Goal: Task Accomplishment & Management: Manage account settings

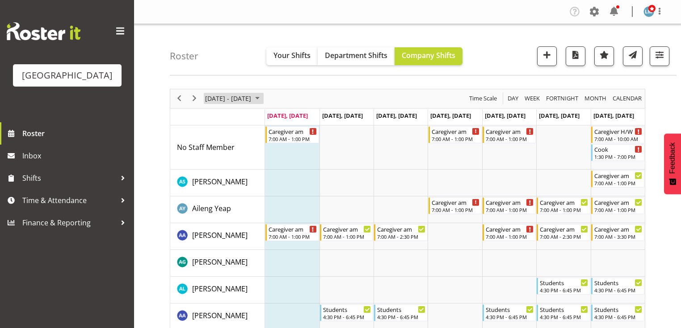
click at [263, 97] on span "August 2025" at bounding box center [257, 98] width 11 height 11
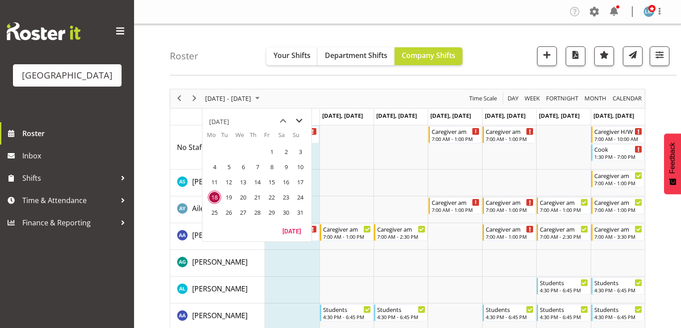
click at [301, 119] on span "next month" at bounding box center [299, 121] width 16 height 16
click at [216, 167] on span "8" at bounding box center [214, 166] width 13 height 13
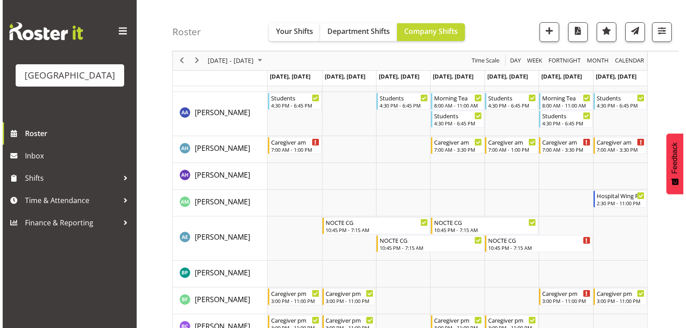
scroll to position [358, 0]
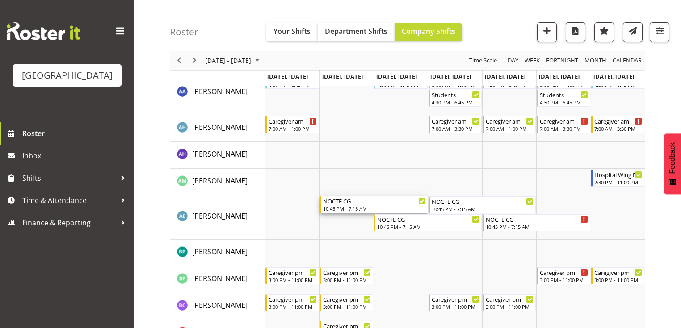
click at [342, 207] on div "10:45 PM - 7:15 AM" at bounding box center [374, 208] width 103 height 7
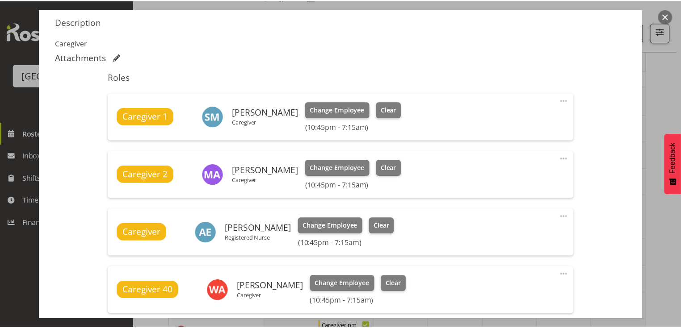
scroll to position [286, 0]
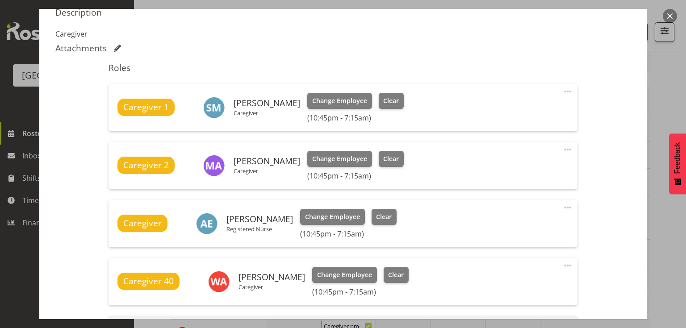
click at [669, 18] on button "button" at bounding box center [670, 16] width 14 height 14
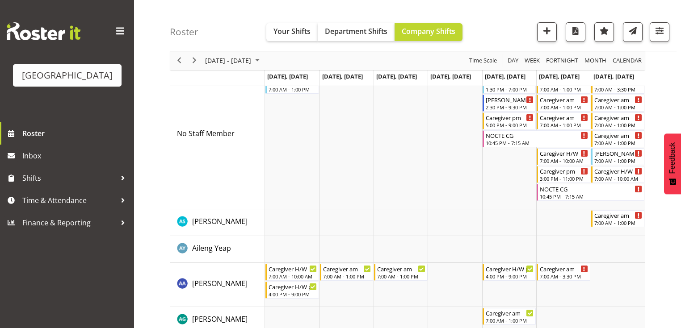
scroll to position [0, 0]
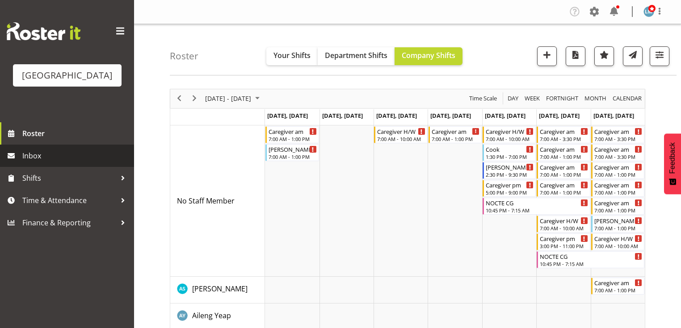
click at [53, 163] on span "Inbox" at bounding box center [75, 155] width 107 height 13
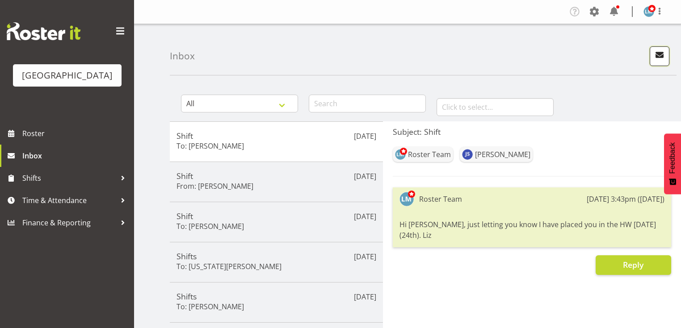
click at [654, 55] on span "button" at bounding box center [660, 55] width 12 height 12
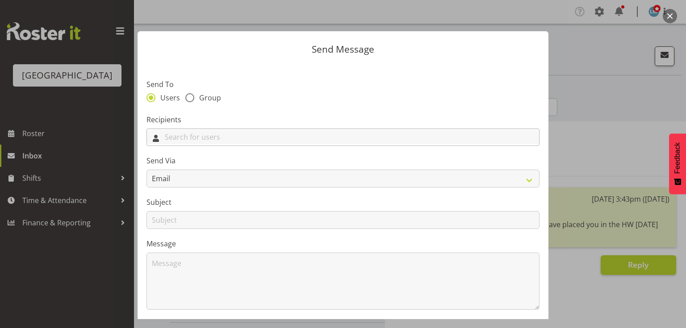
click at [370, 139] on input "text" at bounding box center [343, 137] width 392 height 14
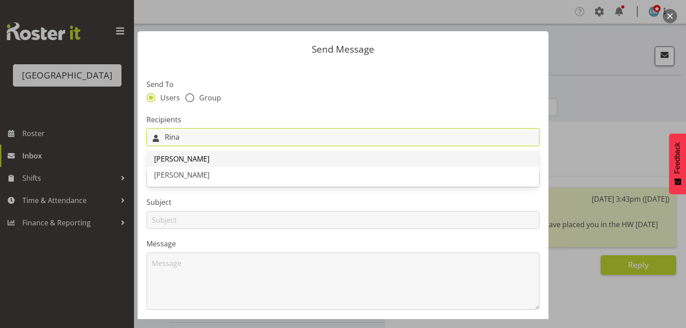
type input "Rina"
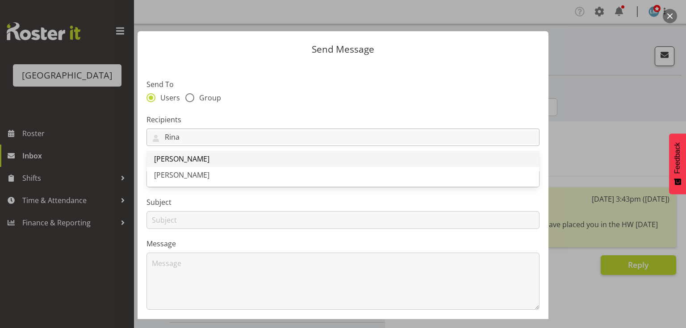
click at [191, 159] on span "[PERSON_NAME]" at bounding box center [181, 159] width 55 height 10
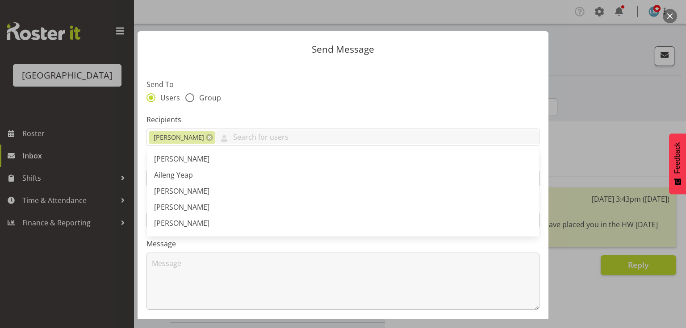
click at [671, 13] on button "button" at bounding box center [670, 16] width 14 height 14
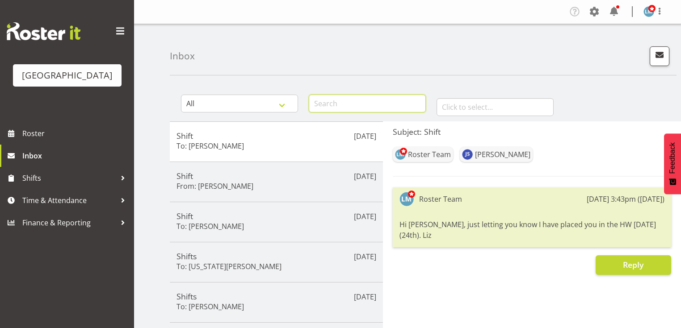
click at [353, 102] on input "text" at bounding box center [367, 104] width 117 height 18
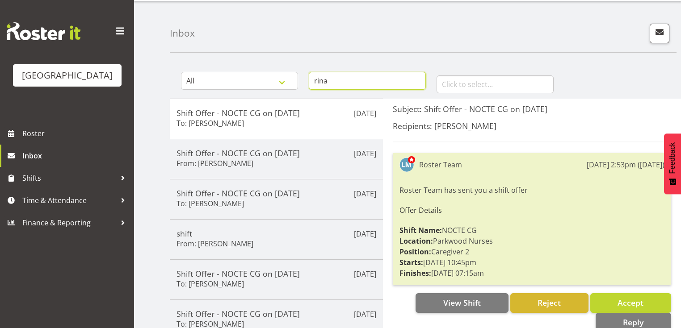
scroll to position [12, 0]
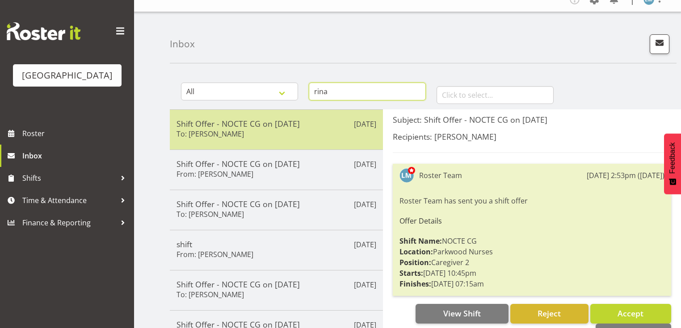
type input "rina"
click at [277, 128] on h5 "Shift Offer - NOCTE CG on 02/09/25" at bounding box center [277, 124] width 200 height 10
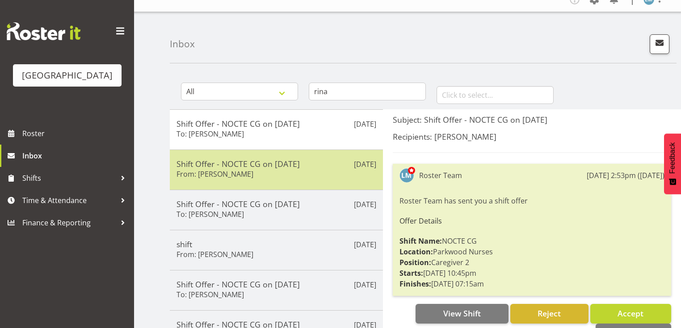
click at [284, 172] on div "Shift Offer - NOCTE CG on 19/08/25 From: Rina Armitage" at bounding box center [277, 170] width 200 height 22
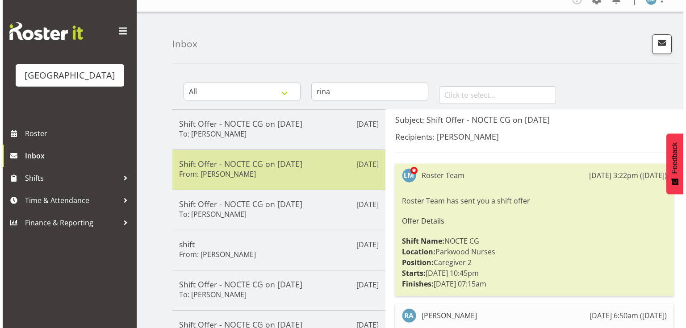
scroll to position [48, 0]
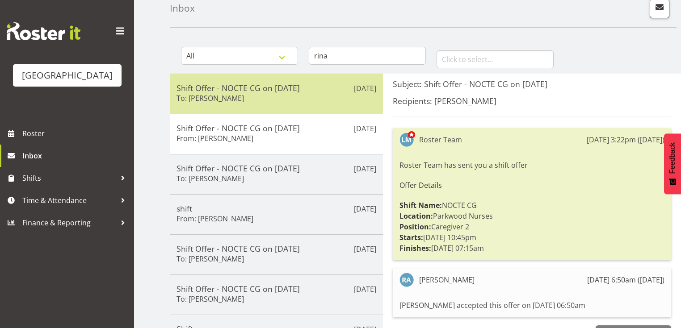
click at [297, 102] on div "Shift Offer - NOCTE CG on 02/09/25 To: Rina Armitage" at bounding box center [277, 94] width 200 height 22
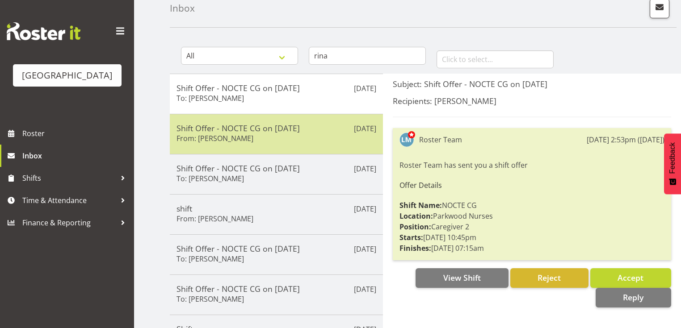
click at [295, 135] on div "Shift Offer - NOCTE CG on 19/08/25 From: Rina Armitage" at bounding box center [277, 134] width 200 height 22
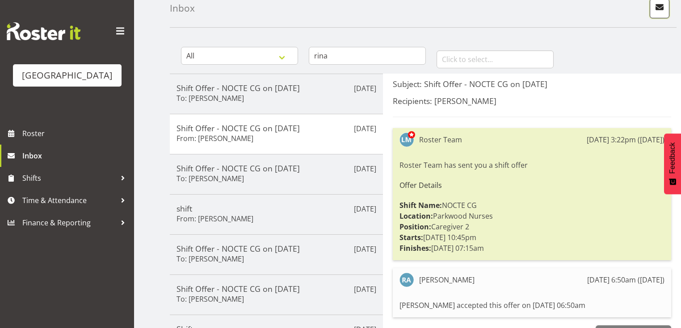
click at [657, 8] on span "button" at bounding box center [660, 7] width 12 height 12
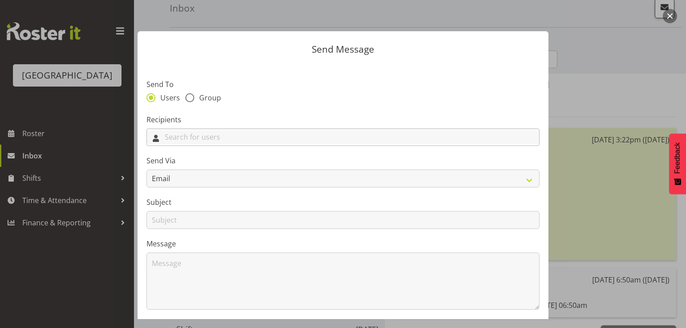
click at [233, 142] on input "text" at bounding box center [343, 137] width 392 height 14
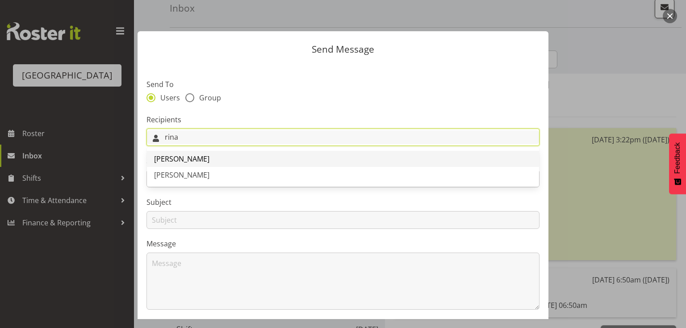
type input "rina"
click at [180, 158] on span "[PERSON_NAME]" at bounding box center [181, 159] width 55 height 10
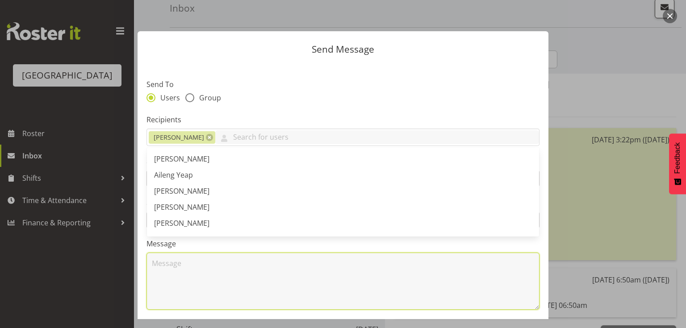
click at [186, 271] on textarea at bounding box center [343, 281] width 393 height 57
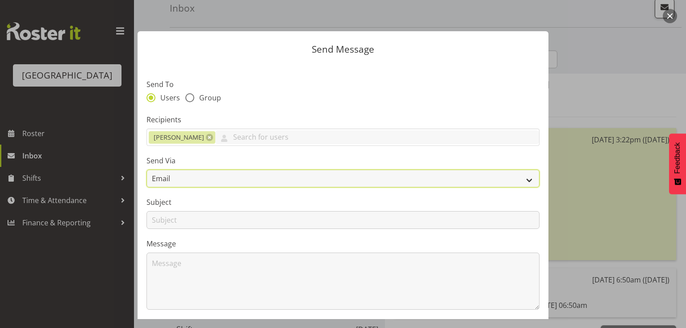
drag, startPoint x: 524, startPoint y: 179, endPoint x: 496, endPoint y: 182, distance: 27.4
click at [524, 179] on select "Email SMS" at bounding box center [343, 179] width 393 height 18
select select "sms"
click at [147, 170] on select "Email SMS" at bounding box center [343, 179] width 393 height 18
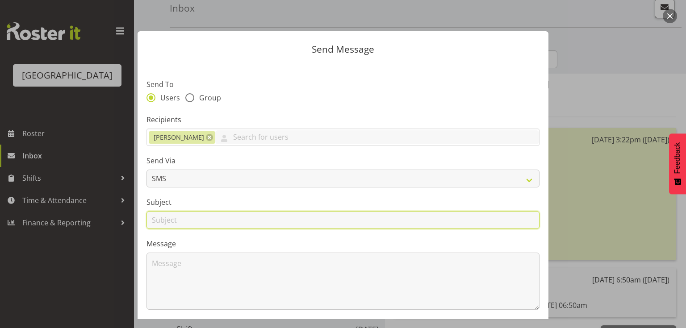
click at [161, 216] on input "text" at bounding box center [343, 220] width 393 height 18
type input "Shifts"
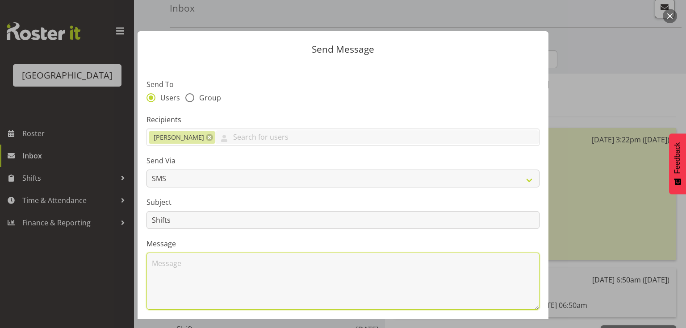
click at [182, 261] on textarea at bounding box center [343, 281] width 393 height 57
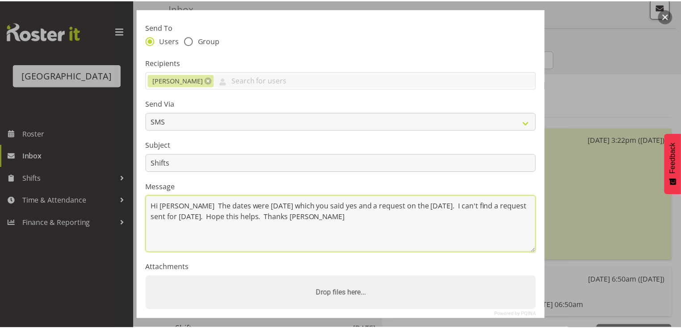
scroll to position [120, 0]
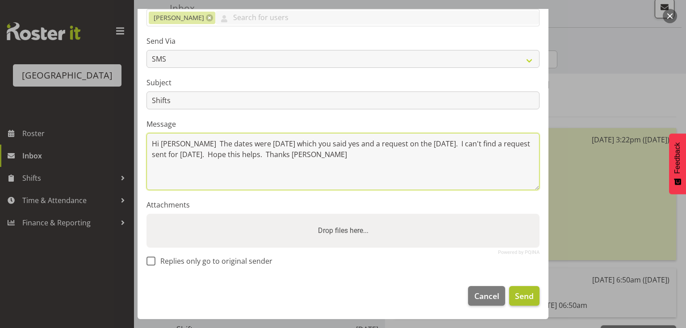
type textarea "Hi Rina The dates were 19 August which you said yes and a request on the 2 Sept…"
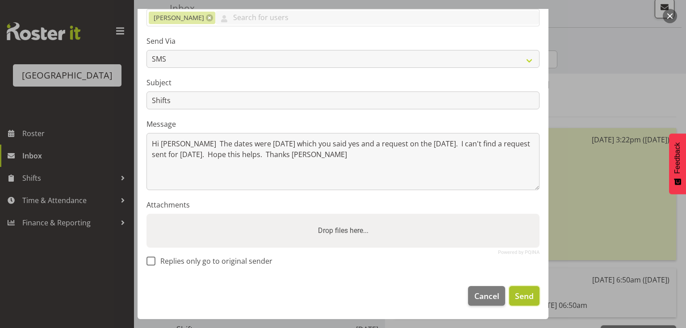
click at [523, 298] on span "Send" at bounding box center [524, 296] width 19 height 12
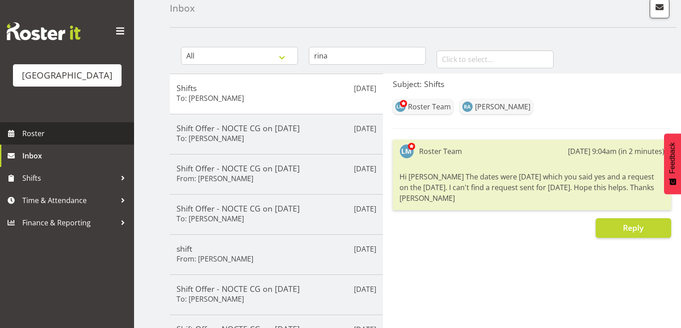
click at [36, 140] on span "Roster" at bounding box center [75, 133] width 107 height 13
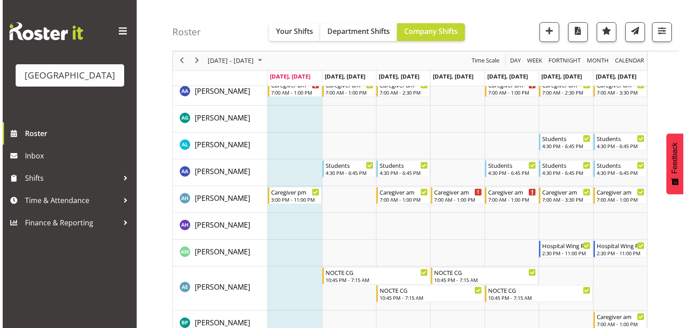
scroll to position [143, 0]
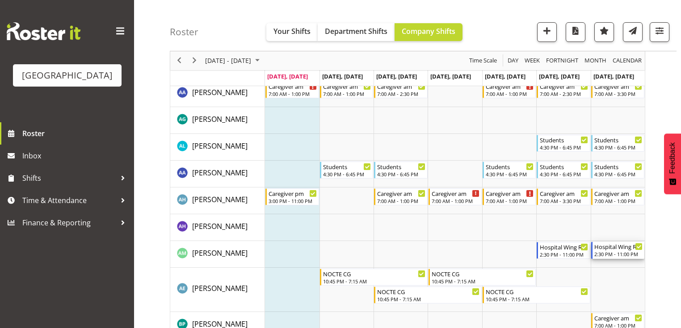
click at [624, 254] on div "2:30 PM - 11:00 PM" at bounding box center [618, 254] width 48 height 7
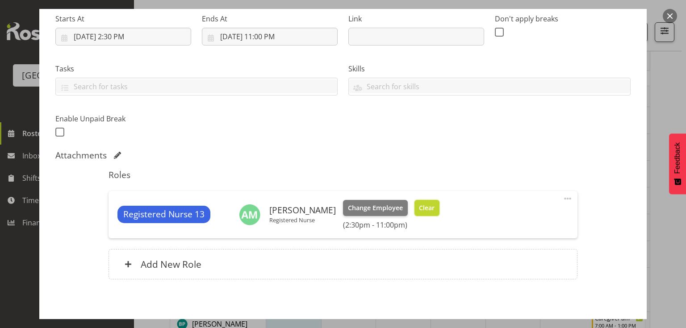
click at [424, 204] on span "Clear" at bounding box center [427, 208] width 16 height 10
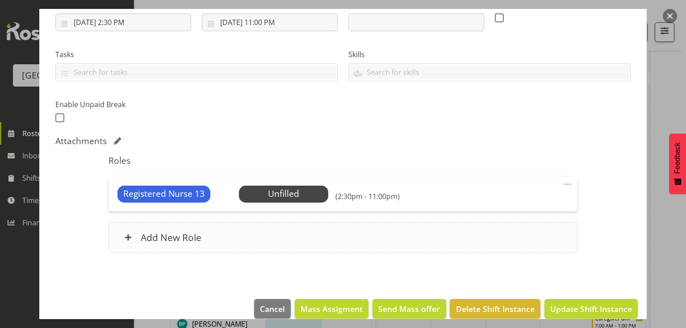
scroll to position [170, 0]
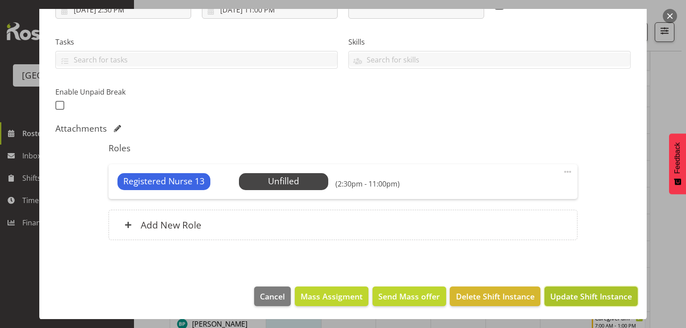
click at [580, 296] on span "Update Shift Instance" at bounding box center [592, 297] width 82 height 12
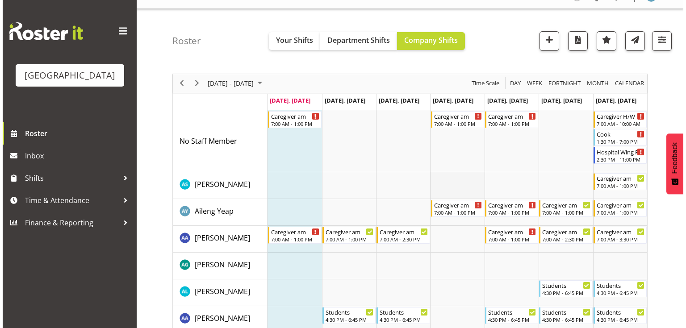
scroll to position [0, 0]
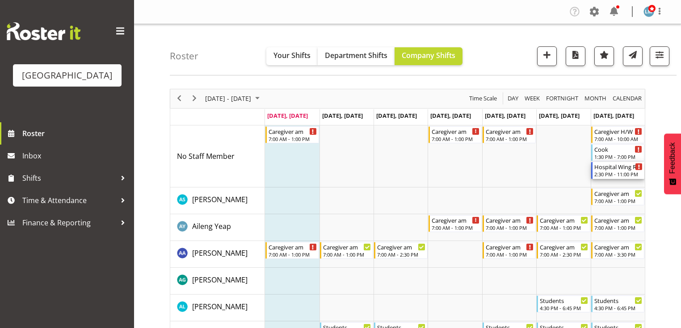
click at [627, 172] on div "2:30 PM - 11:00 PM" at bounding box center [618, 174] width 48 height 7
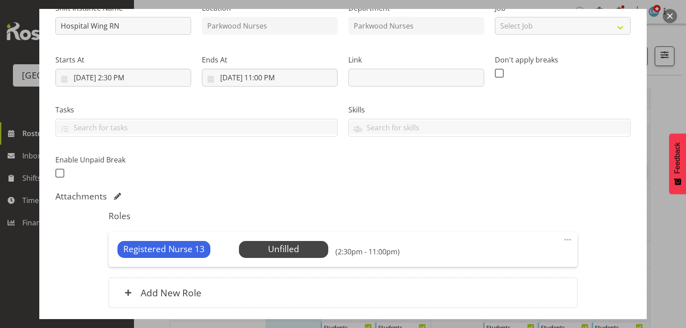
scroll to position [170, 0]
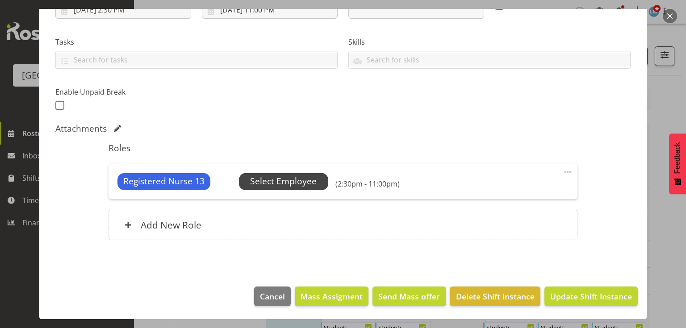
click at [283, 182] on span "Select Employee" at bounding box center [283, 181] width 67 height 13
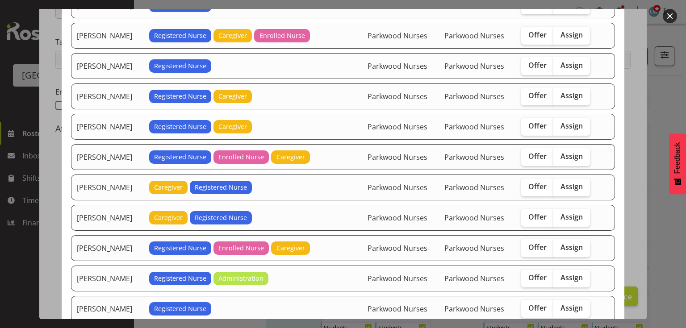
scroll to position [286, 0]
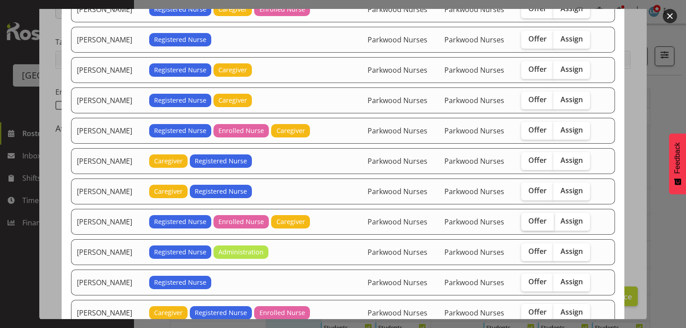
click at [531, 217] on span "Offer" at bounding box center [538, 221] width 18 height 9
click at [527, 219] on input "Offer" at bounding box center [525, 222] width 6 height 6
checkbox input "true"
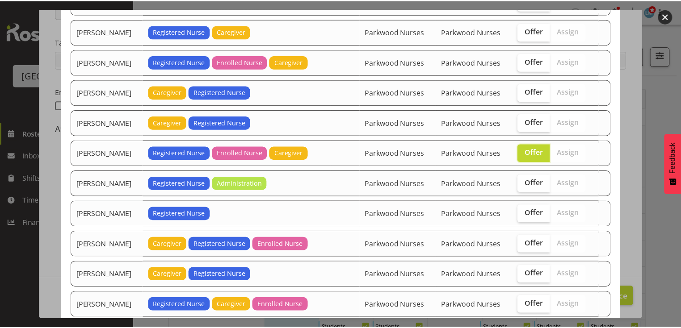
scroll to position [402, 0]
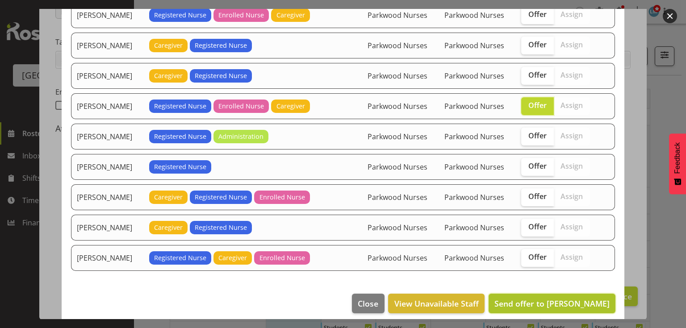
click at [566, 300] on span "Send offer to Lois Girdwood" at bounding box center [552, 304] width 115 height 11
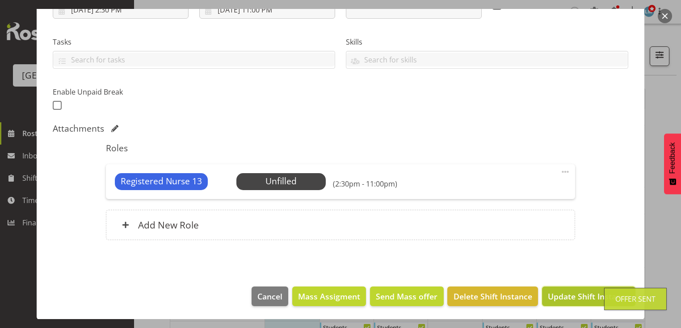
click at [569, 297] on span "Update Shift Instance" at bounding box center [589, 297] width 82 height 12
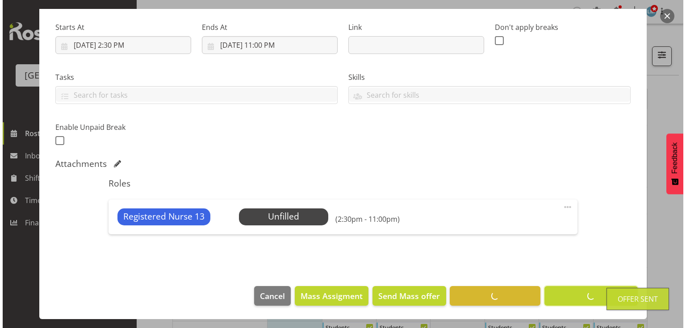
scroll to position [134, 0]
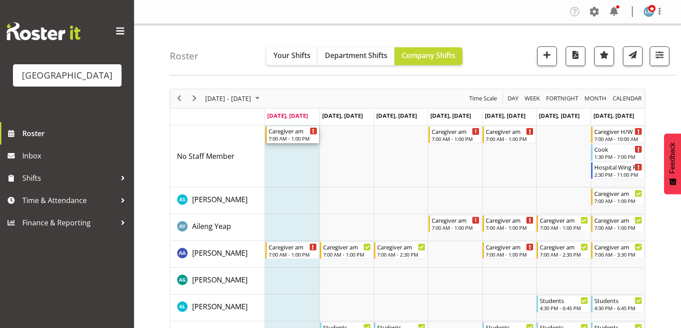
click at [289, 136] on div "7:00 AM - 1:00 PM" at bounding box center [293, 138] width 48 height 7
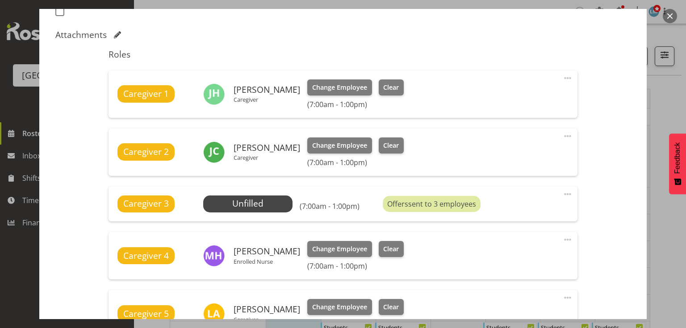
scroll to position [286, 0]
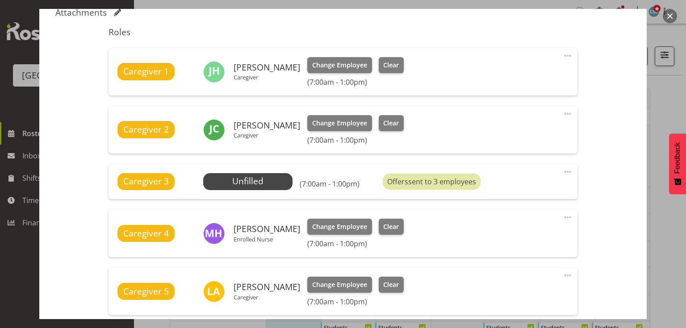
click at [563, 171] on span at bounding box center [568, 172] width 11 height 11
click at [500, 222] on link "Delete" at bounding box center [531, 224] width 86 height 16
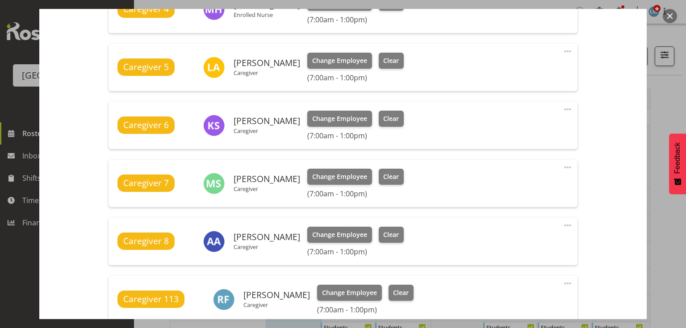
scroll to position [642, 0]
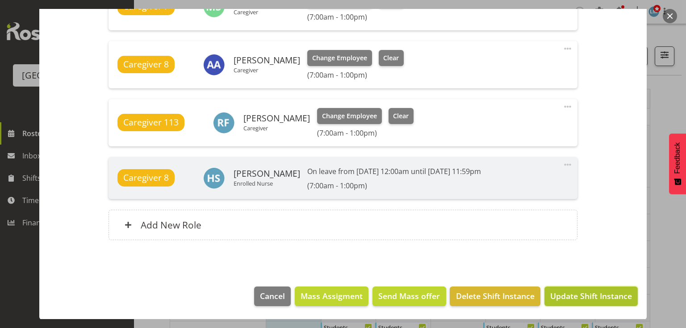
click at [590, 296] on span "Update Shift Instance" at bounding box center [592, 296] width 82 height 12
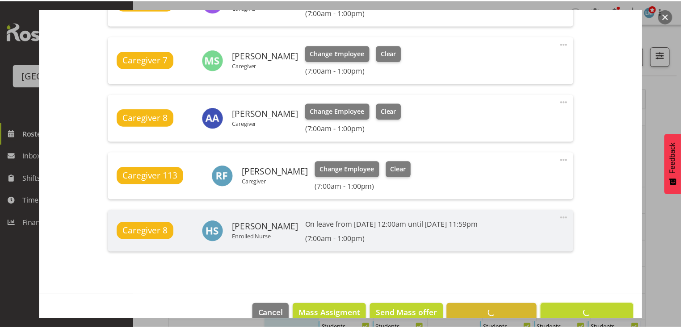
scroll to position [606, 0]
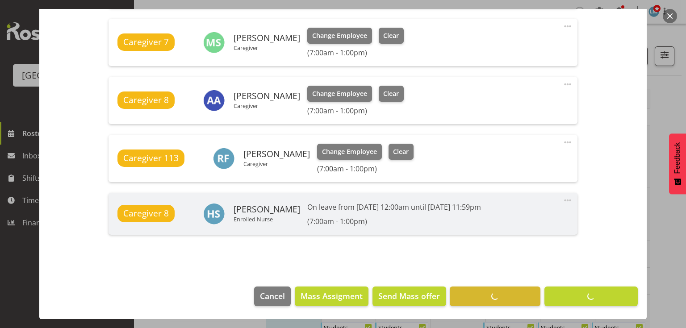
click at [671, 14] on button "button" at bounding box center [670, 16] width 14 height 14
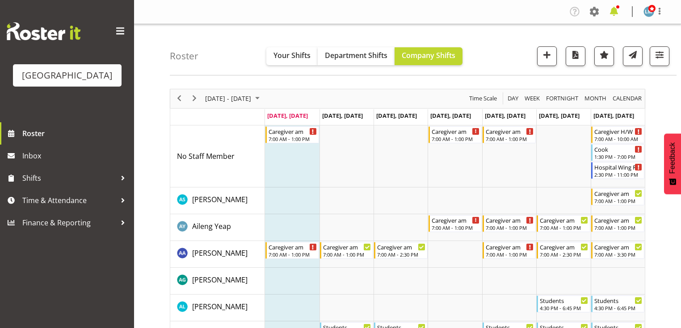
click at [613, 11] on span at bounding box center [614, 11] width 14 height 14
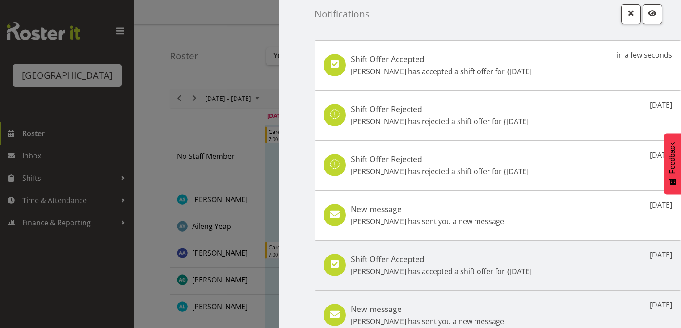
scroll to position [0, 0]
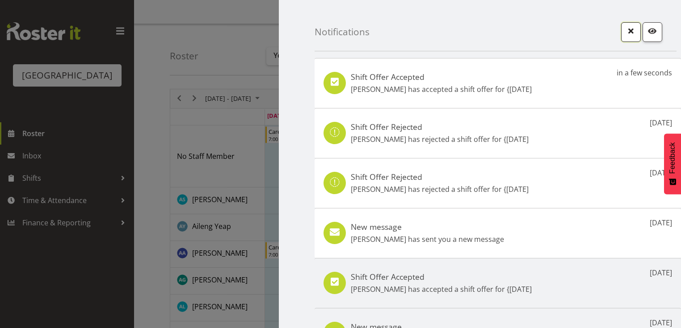
click at [629, 31] on span "button" at bounding box center [631, 31] width 12 height 12
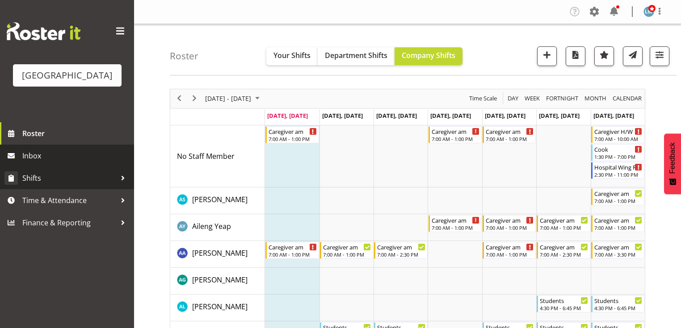
drag, startPoint x: 67, startPoint y: 168, endPoint x: 58, endPoint y: 181, distance: 16.0
click at [68, 163] on span "Inbox" at bounding box center [75, 155] width 107 height 13
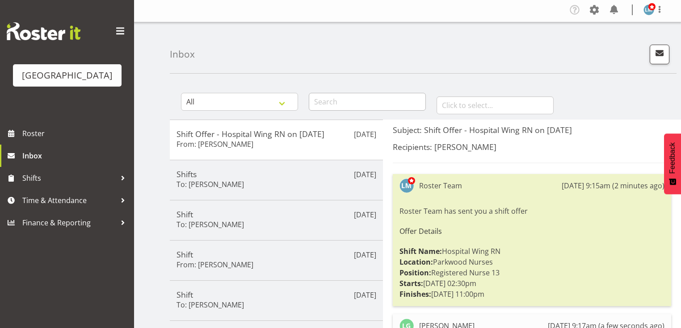
scroll to position [36, 0]
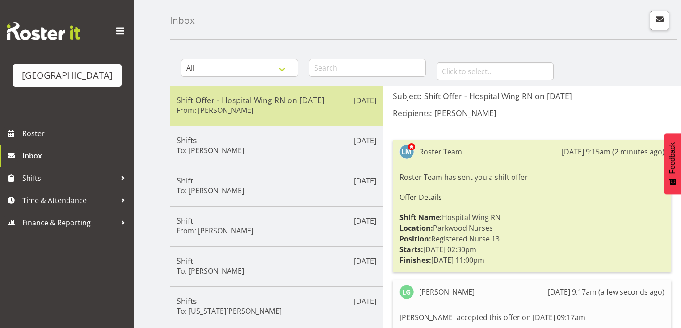
click at [302, 104] on h5 "Shift Offer - Hospital Wing RN on 24/08/25" at bounding box center [277, 100] width 200 height 10
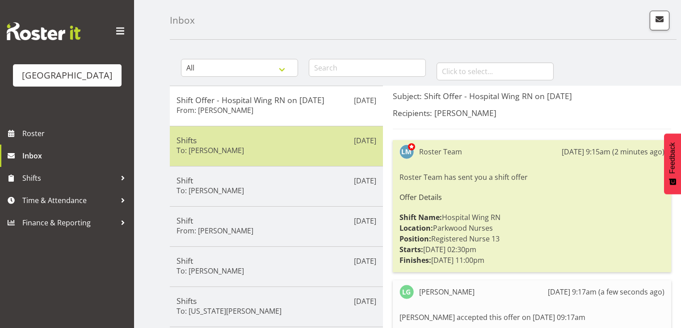
click at [289, 143] on h5 "Shifts" at bounding box center [277, 140] width 200 height 10
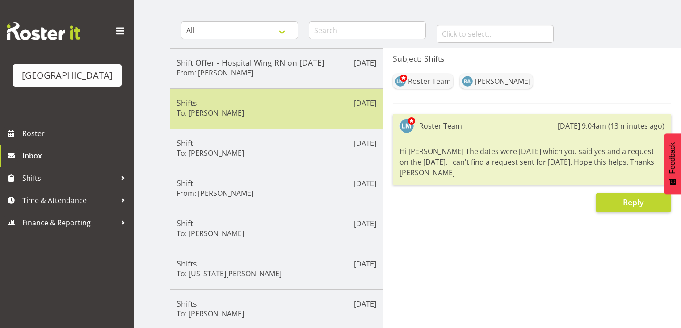
scroll to position [107, 0]
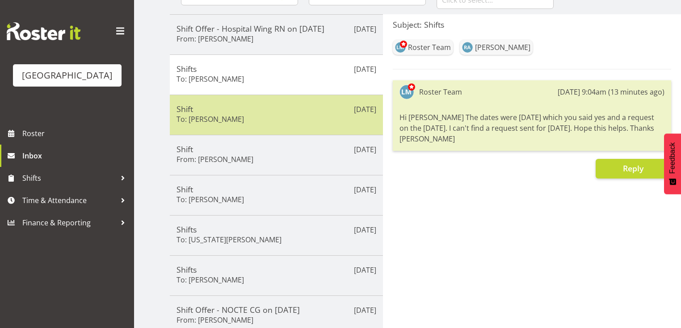
click at [295, 122] on div "Shift To: Jane Serrano" at bounding box center [277, 115] width 200 height 22
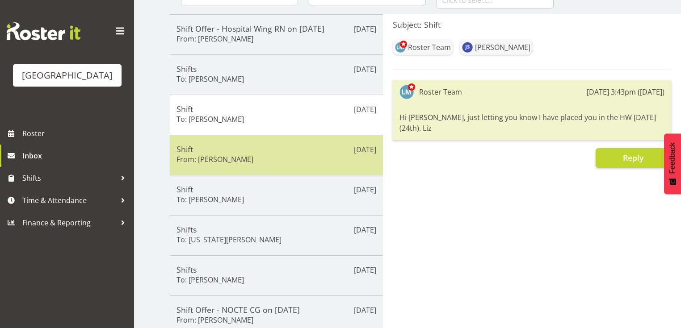
click at [297, 157] on div "Shift From: Sheen Catapang" at bounding box center [277, 155] width 200 height 22
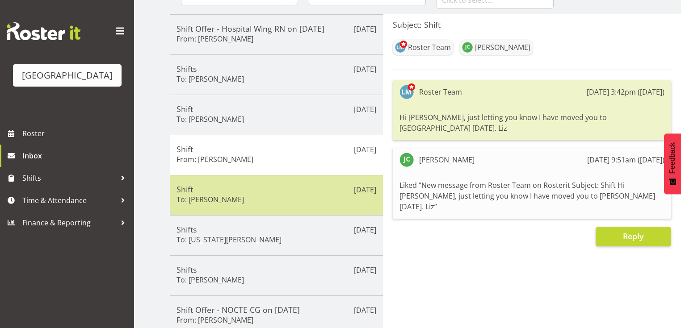
click at [296, 198] on div "Shift To: Joanna Shore" at bounding box center [277, 196] width 200 height 22
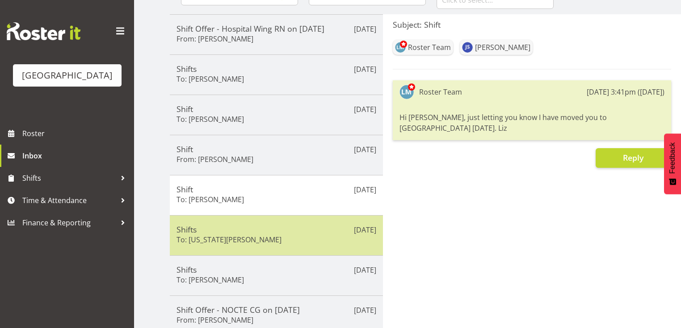
click at [306, 244] on div "Shifts To: Virginia Weinhaupl" at bounding box center [277, 236] width 200 height 22
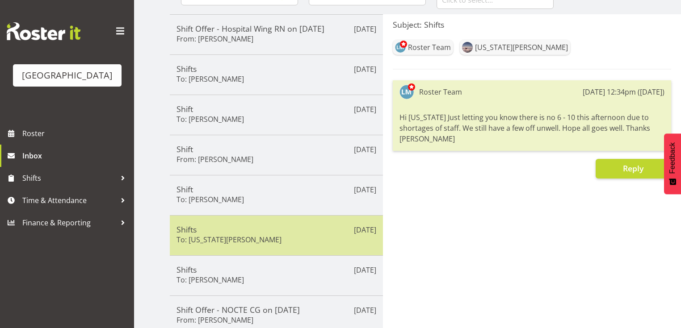
scroll to position [215, 0]
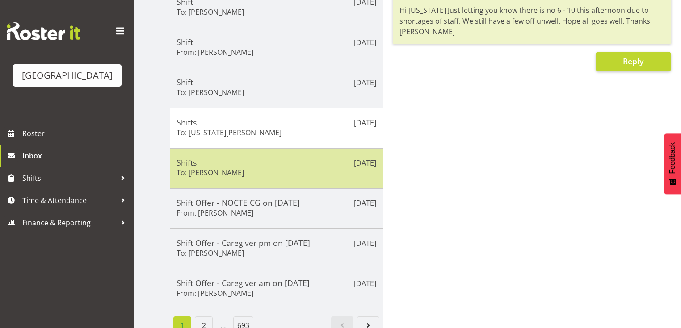
click at [309, 171] on div "Shifts To: Freya Horder" at bounding box center [277, 169] width 200 height 22
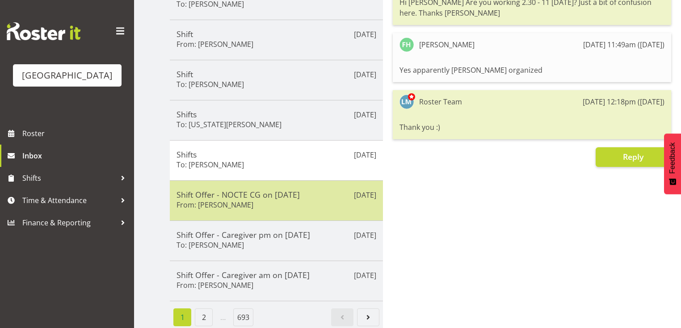
scroll to position [227, 0]
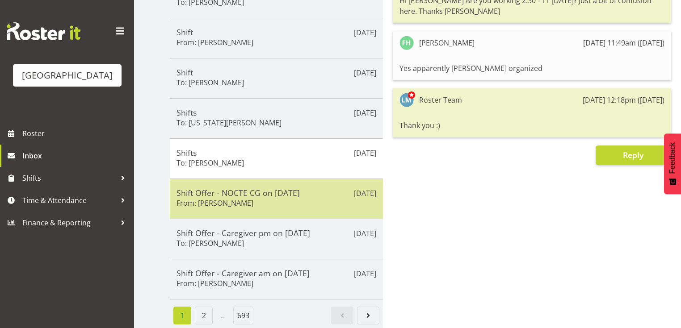
click at [309, 195] on div "Shift Offer - NOCTE CG on 29/08/25 From: Maria Kuraem" at bounding box center [277, 199] width 200 height 22
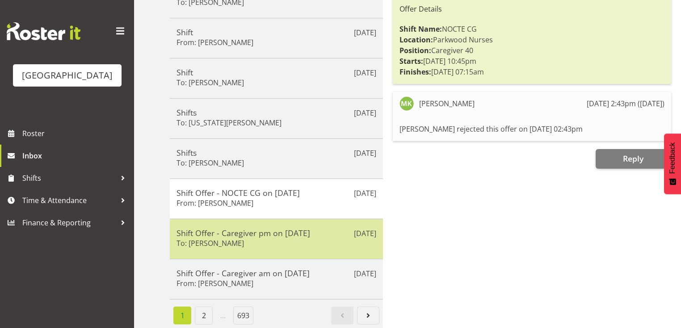
click at [316, 231] on h5 "Shift Offer - Caregiver pm on 29/08/25" at bounding box center [277, 233] width 200 height 10
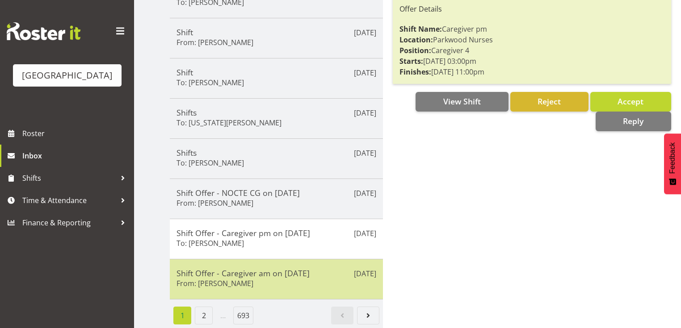
click at [328, 270] on h5 "Shift Offer - Caregiver am on 30/08/25" at bounding box center [277, 274] width 200 height 10
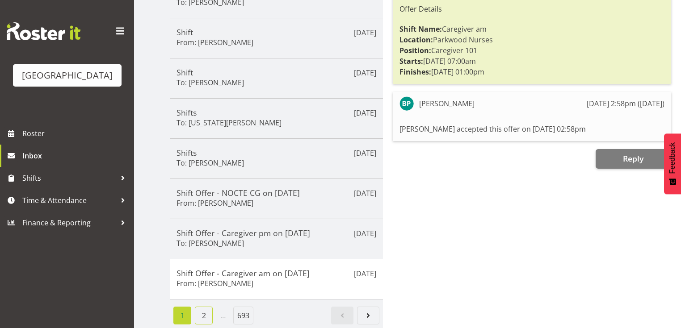
click at [202, 309] on link "2" at bounding box center [204, 316] width 18 height 18
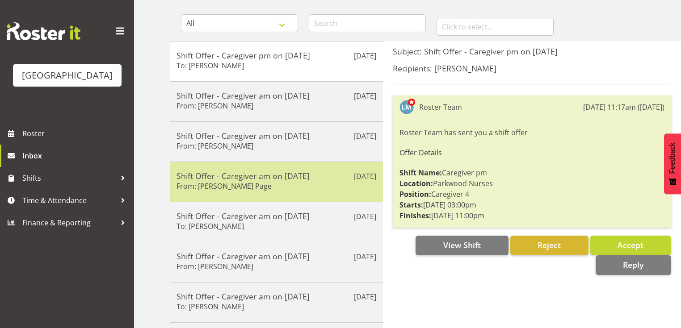
scroll to position [119, 0]
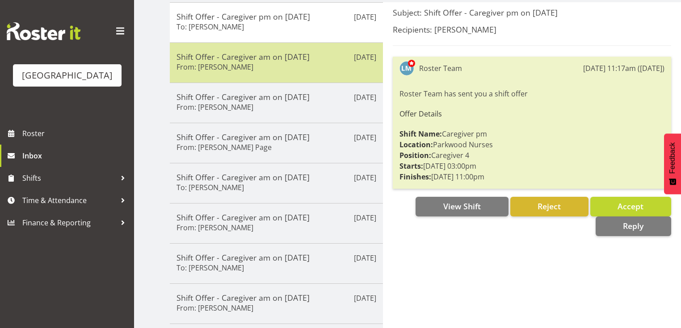
click at [284, 62] on div "Shift Offer - Caregiver am on 22/08/25 From: Mary Smith" at bounding box center [277, 63] width 200 height 22
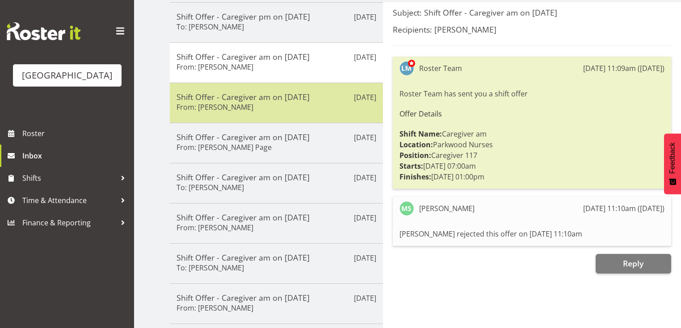
click at [308, 109] on div "Shift Offer - Caregiver am on 25/08/25 From: Carolyn Winning" at bounding box center [277, 103] width 200 height 22
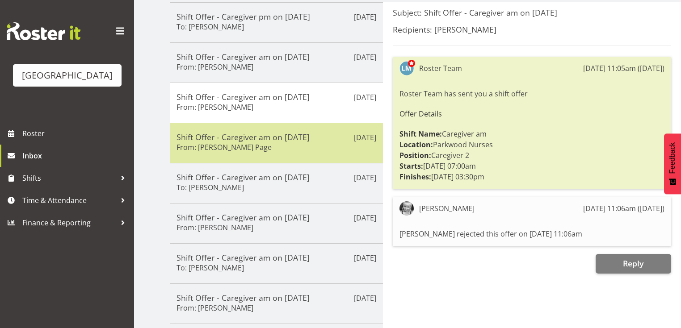
click at [322, 143] on div "Shift Offer - Caregiver am on 25/08/25 From: Robyn Le Page" at bounding box center [277, 143] width 200 height 22
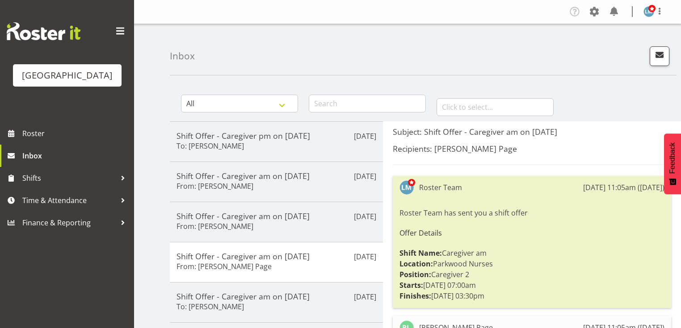
scroll to position [72, 0]
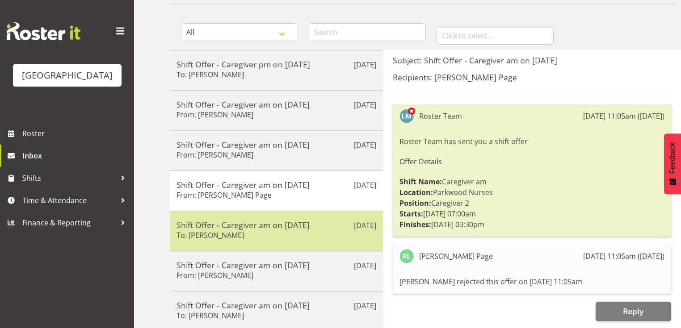
click at [349, 231] on div "Shift Offer - Caregiver am on 21/08/25 To: Ian Ramos" at bounding box center [277, 231] width 200 height 22
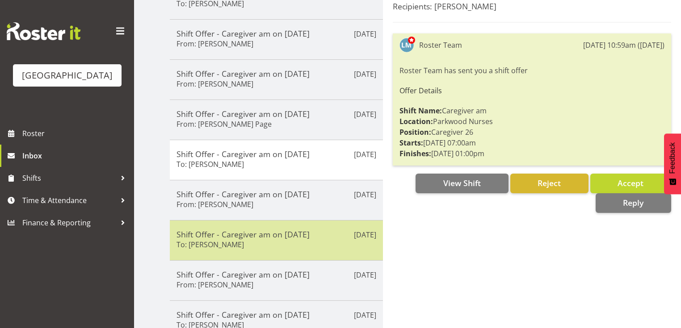
scroll to position [143, 0]
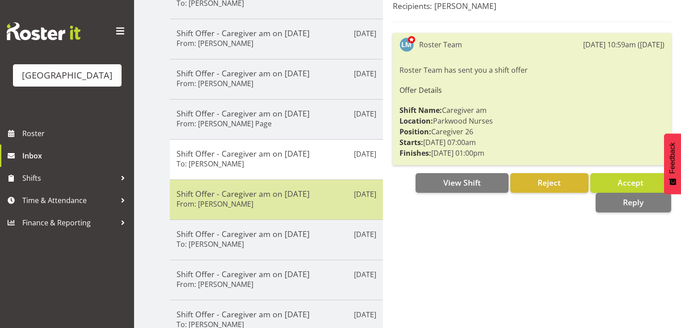
click at [307, 206] on div "Shift Offer - Caregiver am on 21/08/25 From: Jessa Catapang" at bounding box center [277, 200] width 200 height 22
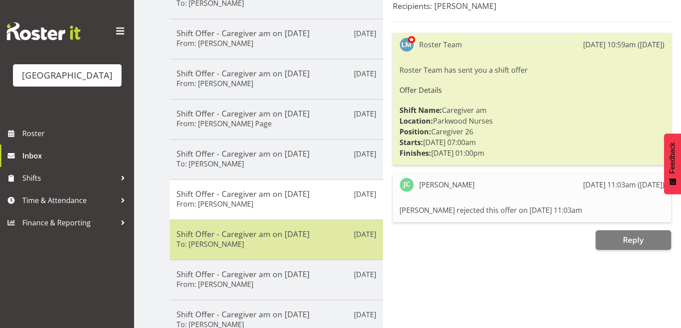
click at [315, 251] on div "Aug 15th Shift Offer - Caregiver am on 22/08/25 To: Chrislyn-ann Saquilayan" at bounding box center [276, 240] width 213 height 40
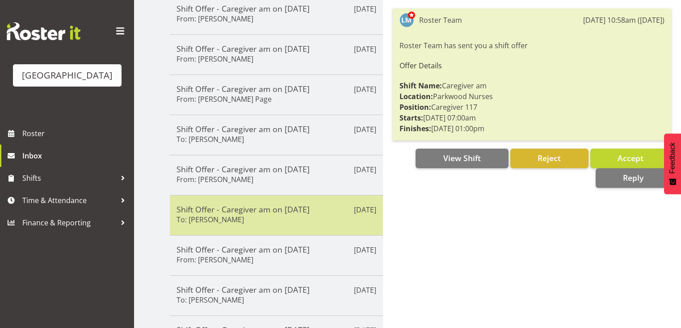
scroll to position [179, 0]
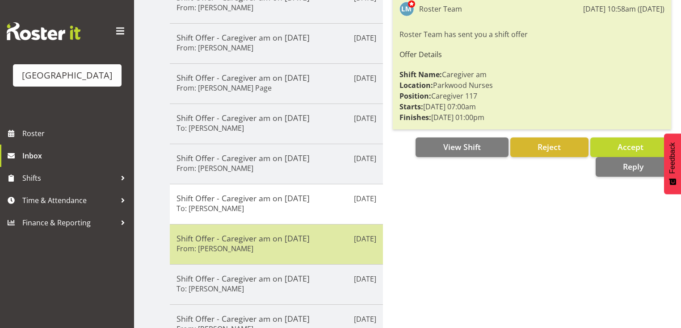
click at [315, 250] on div "Shift Offer - Caregiver am on 19/08/25 From: Mary Smith" at bounding box center [277, 245] width 200 height 22
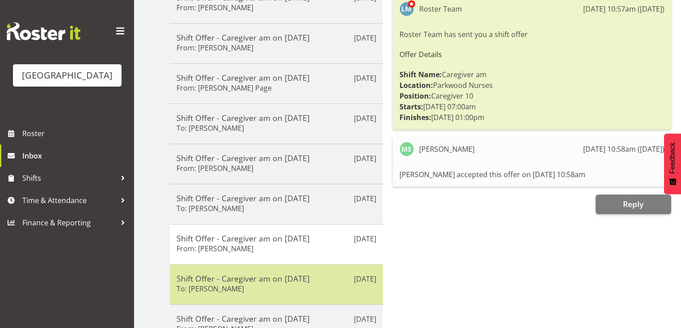
click at [307, 284] on div "Shift Offer - Caregiver am on 18/08/25 To: Belen Flood" at bounding box center [277, 285] width 200 height 22
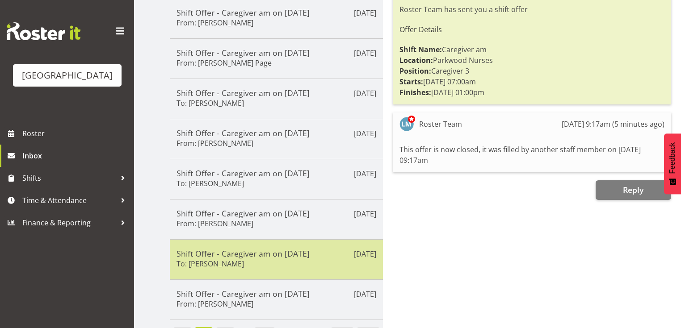
scroll to position [215, 0]
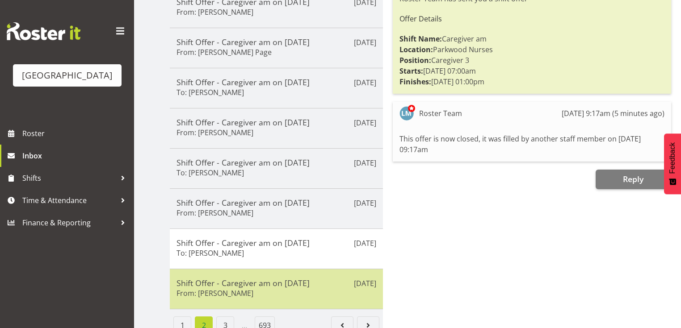
click at [307, 286] on div "Shift Offer - Caregiver am on 17/08/25 From: Marisa Hales" at bounding box center [277, 289] width 200 height 22
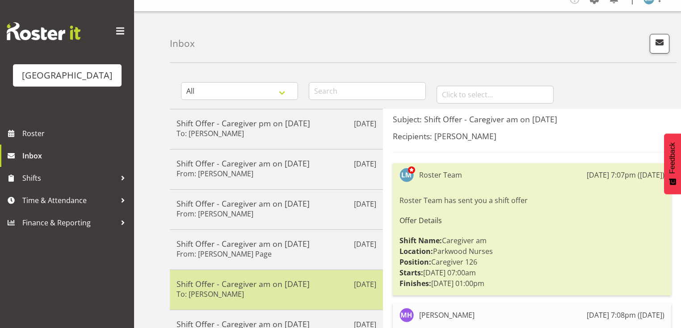
scroll to position [0, 0]
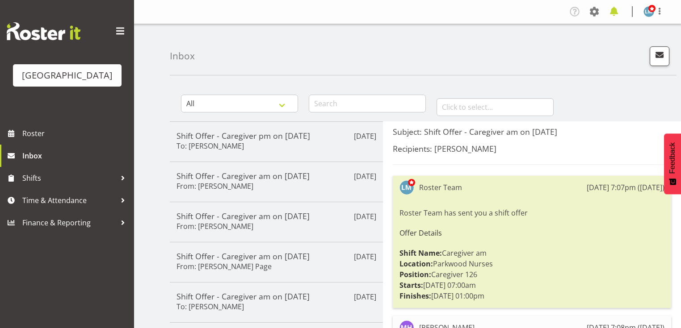
click at [615, 11] on span at bounding box center [614, 11] width 14 height 14
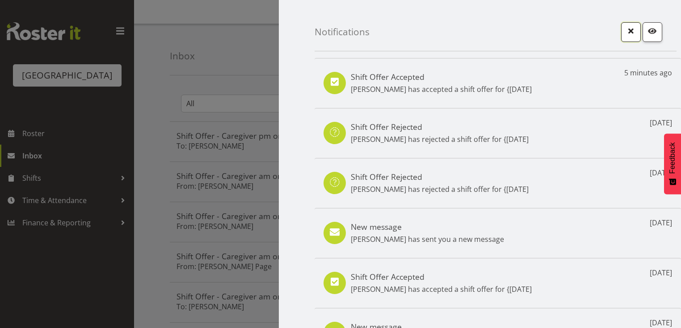
click at [627, 28] on span "button" at bounding box center [631, 31] width 12 height 12
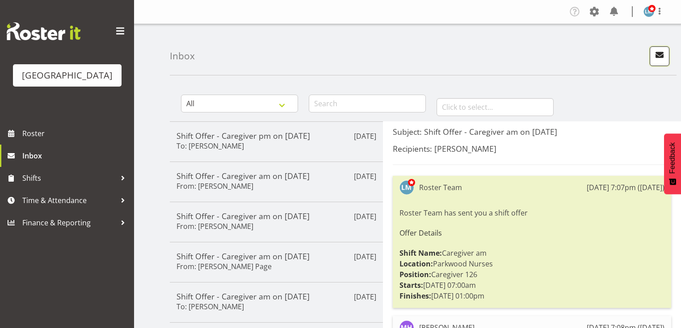
click at [661, 54] on span "button" at bounding box center [660, 55] width 12 height 12
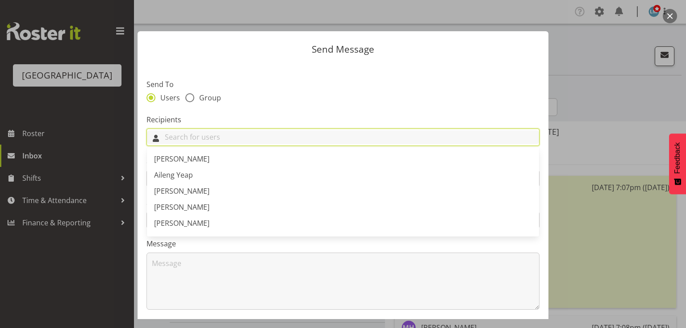
click at [366, 142] on input "text" at bounding box center [343, 137] width 392 height 14
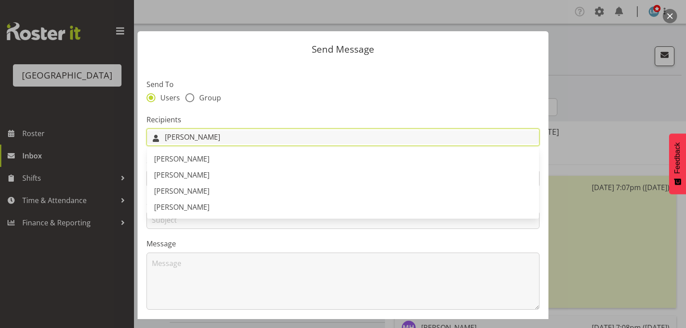
type input "[PERSON_NAME]"
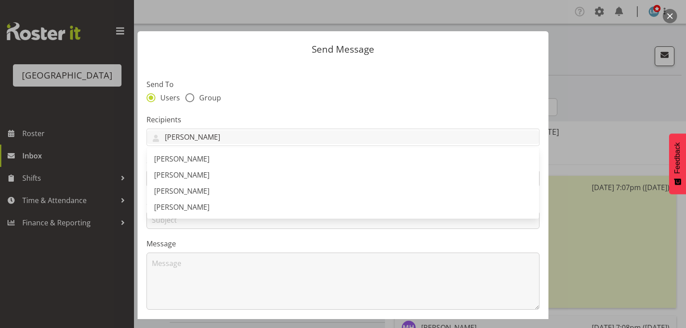
click at [668, 16] on button "button" at bounding box center [670, 16] width 14 height 14
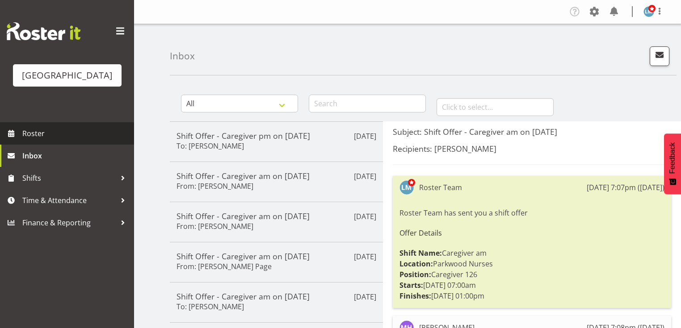
click at [52, 140] on span "Roster" at bounding box center [75, 133] width 107 height 13
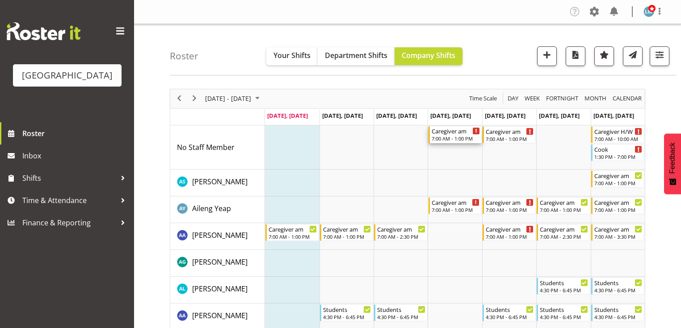
click at [440, 137] on div "7:00 AM - 1:00 PM" at bounding box center [456, 138] width 48 height 7
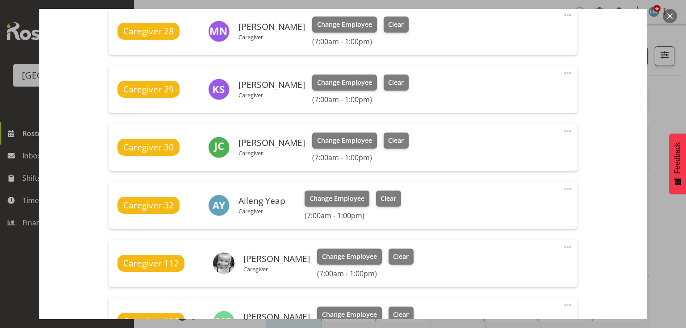
scroll to position [536, 0]
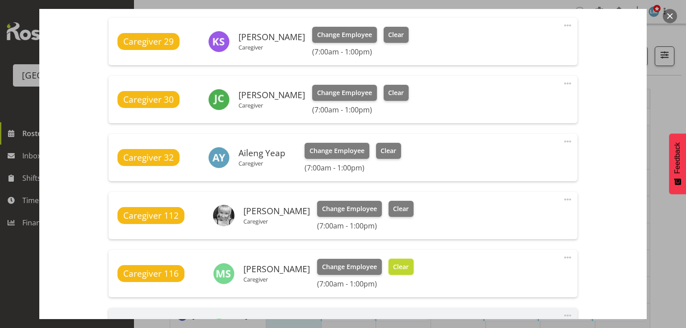
click at [394, 265] on span "Clear" at bounding box center [401, 267] width 16 height 10
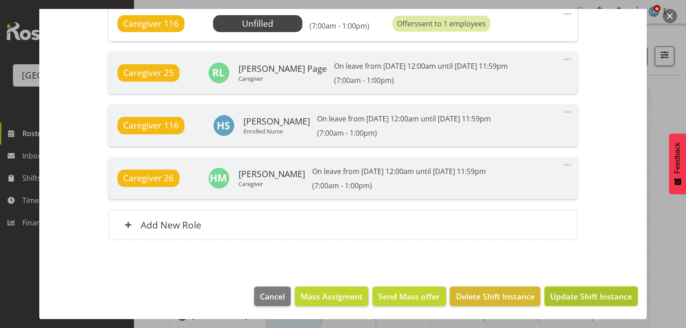
click at [584, 297] on span "Update Shift Instance" at bounding box center [592, 297] width 82 height 12
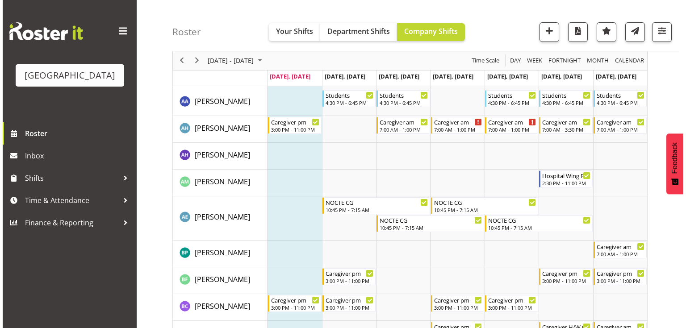
scroll to position [250, 0]
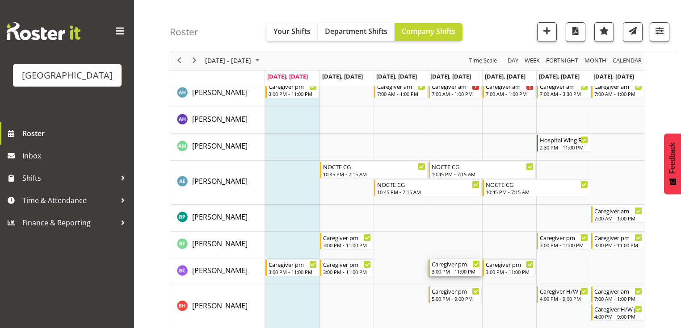
click at [448, 268] on div "Caregiver pm 3:00 PM - 11:00 PM" at bounding box center [456, 268] width 48 height 17
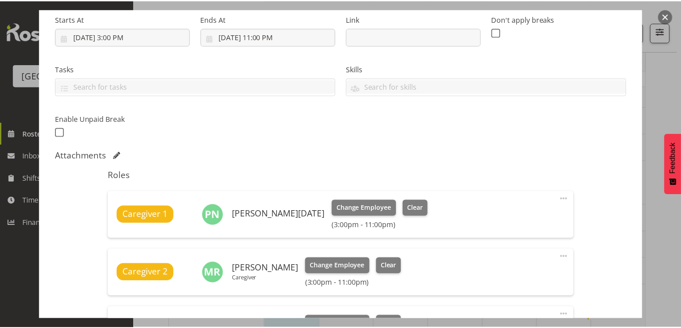
scroll to position [0, 0]
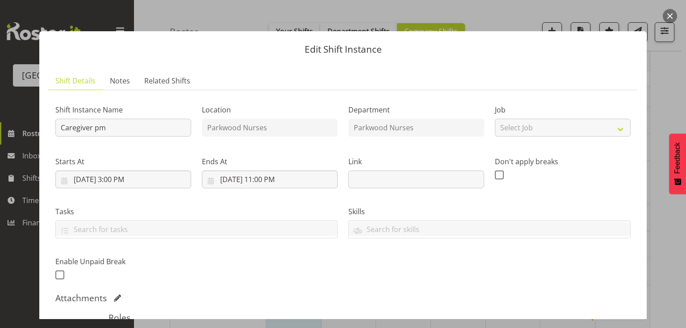
click at [668, 17] on button "button" at bounding box center [670, 16] width 14 height 14
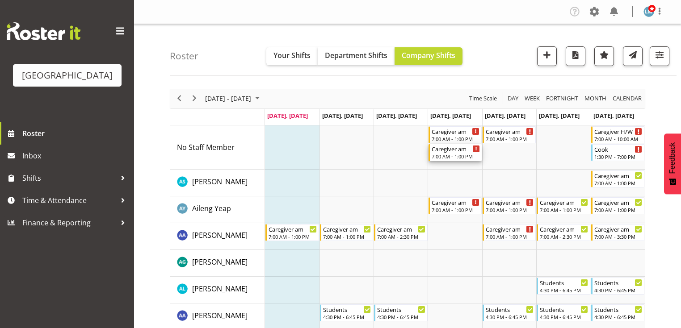
click at [443, 152] on div "Caregiver am" at bounding box center [456, 148] width 48 height 9
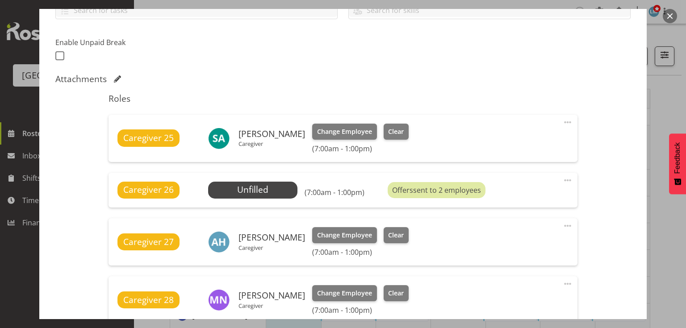
scroll to position [286, 0]
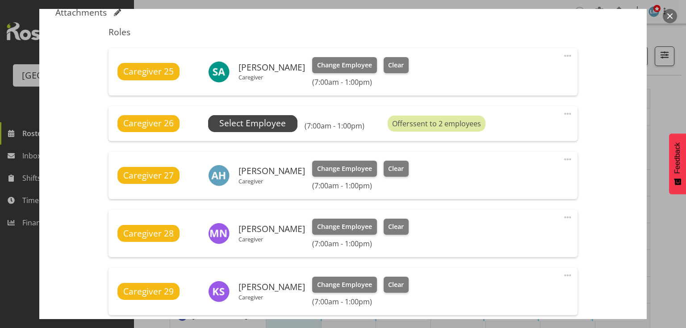
click at [245, 123] on span "Select Employee" at bounding box center [252, 123] width 67 height 13
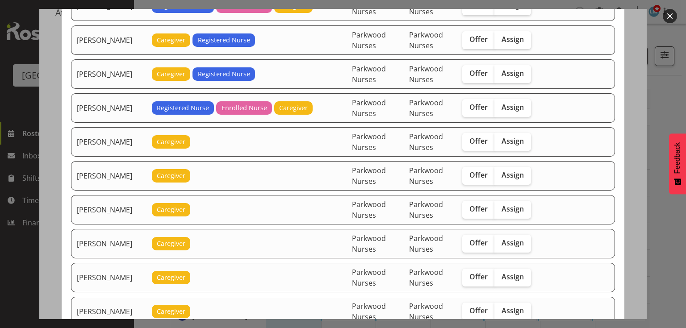
scroll to position [1073, 0]
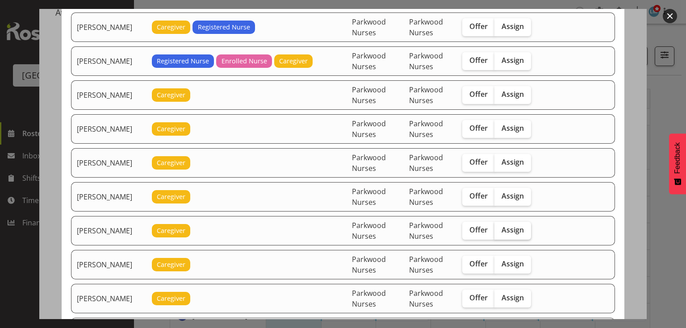
click at [517, 226] on span "Assign" at bounding box center [513, 230] width 22 height 9
click at [501, 227] on input "Assign" at bounding box center [498, 230] width 6 height 6
checkbox input "true"
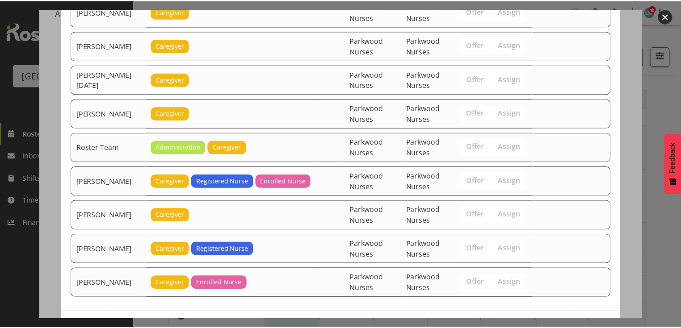
scroll to position [1343, 0]
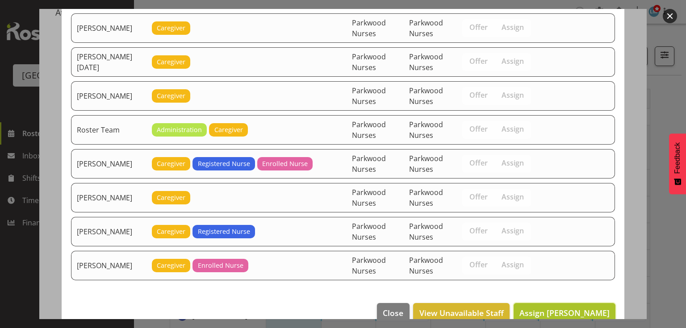
click at [568, 308] on span "Assign Mary Smith" at bounding box center [565, 313] width 90 height 11
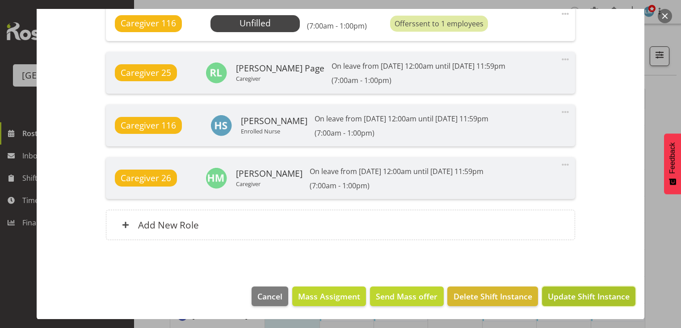
click at [566, 293] on span "Update Shift Instance" at bounding box center [589, 297] width 82 height 12
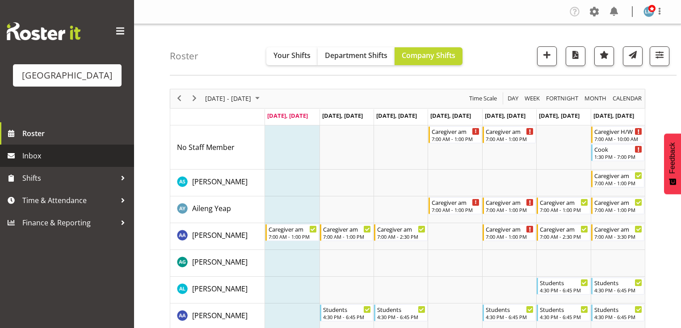
click at [27, 163] on span "Inbox" at bounding box center [75, 155] width 107 height 13
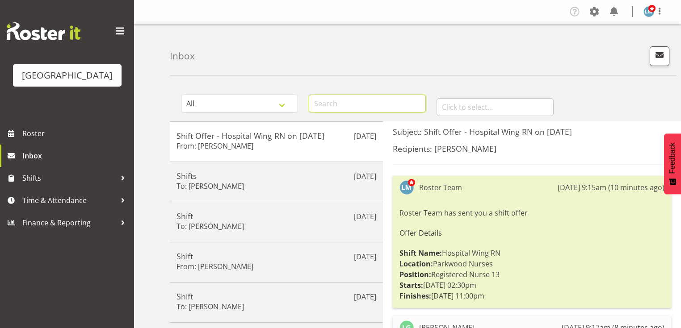
click at [332, 103] on input "text" at bounding box center [367, 104] width 117 height 18
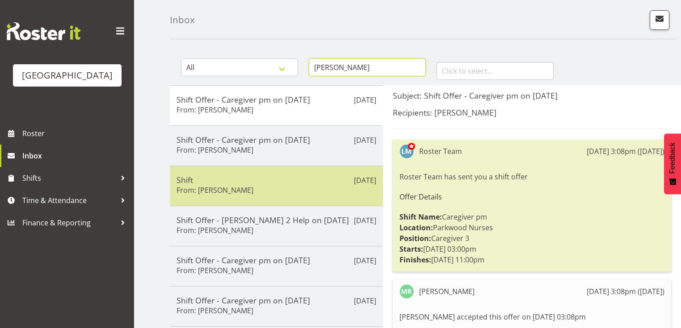
scroll to position [36, 0]
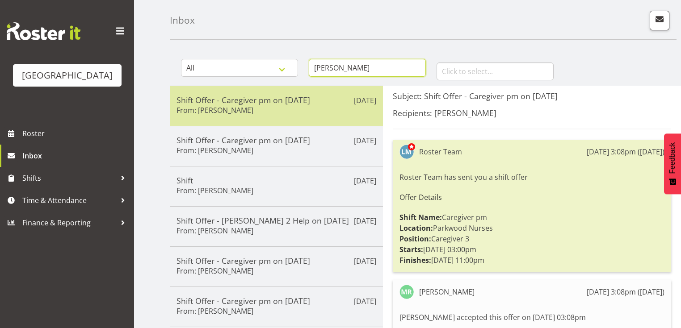
type input "[PERSON_NAME]"
click at [284, 104] on h5 "Shift Offer - Caregiver pm on [DATE]" at bounding box center [277, 100] width 200 height 10
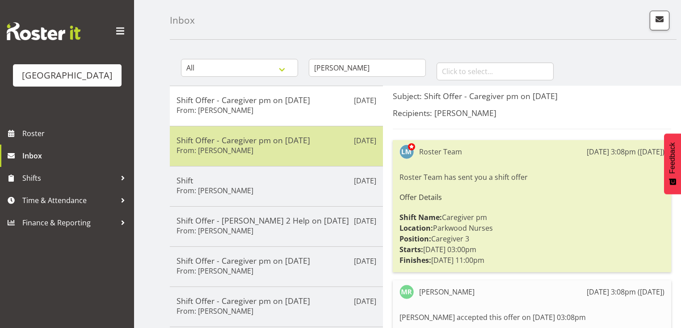
click at [297, 149] on div "Shift Offer - Caregiver pm on [DATE] From: [PERSON_NAME]" at bounding box center [277, 146] width 200 height 22
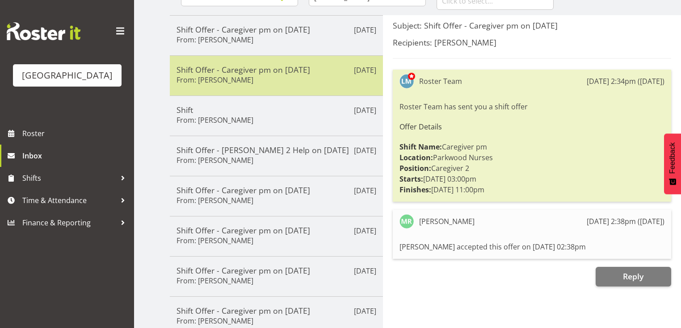
scroll to position [107, 0]
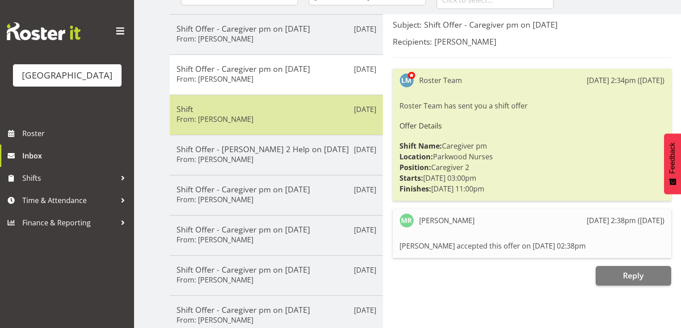
click at [303, 126] on div "[DATE] Shift From: [PERSON_NAME]" at bounding box center [276, 115] width 213 height 40
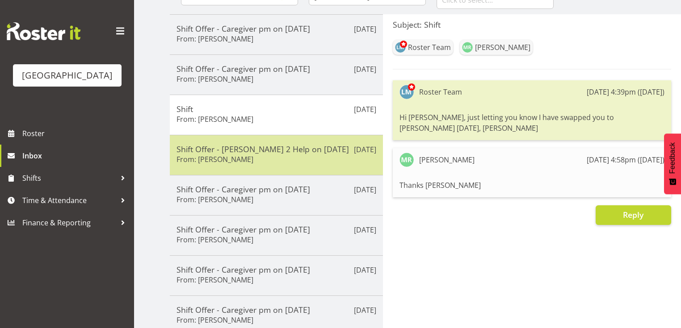
scroll to position [215, 0]
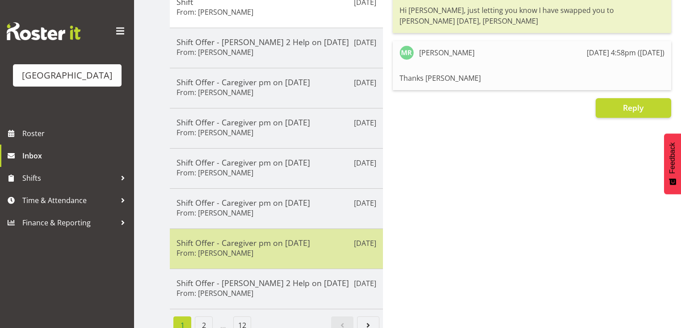
click at [328, 243] on h5 "Shift Offer - Caregiver pm on [DATE]" at bounding box center [277, 243] width 200 height 10
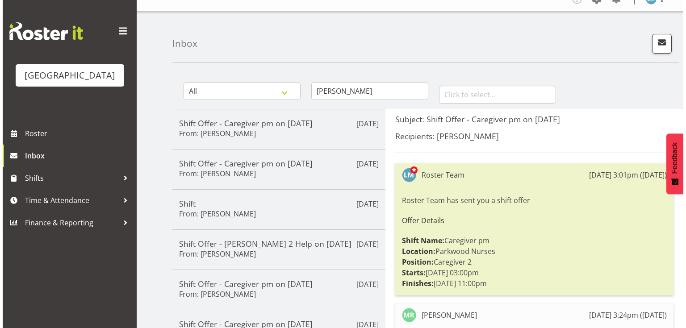
scroll to position [0, 0]
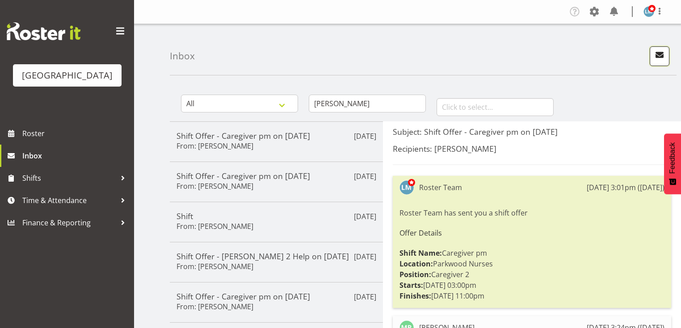
click at [660, 50] on span "button" at bounding box center [660, 55] width 12 height 12
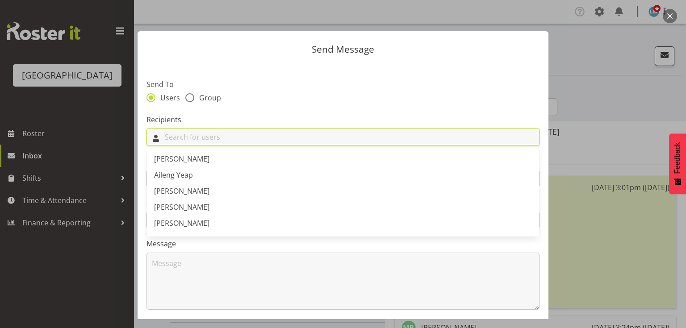
click at [399, 144] on input "text" at bounding box center [343, 137] width 392 height 14
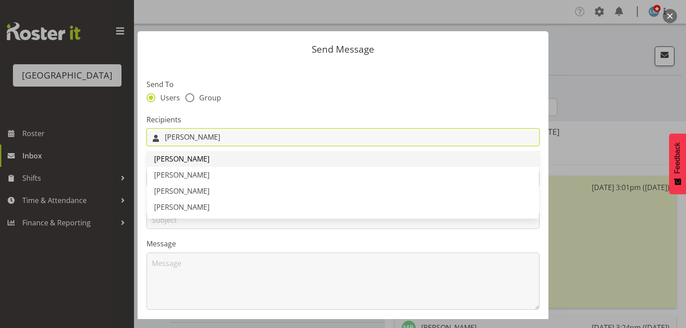
type input "[PERSON_NAME]"
click at [174, 162] on span "[PERSON_NAME]" at bounding box center [181, 159] width 55 height 10
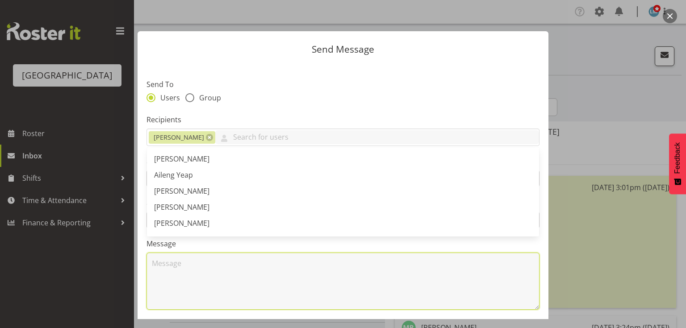
click at [204, 284] on textarea at bounding box center [343, 281] width 393 height 57
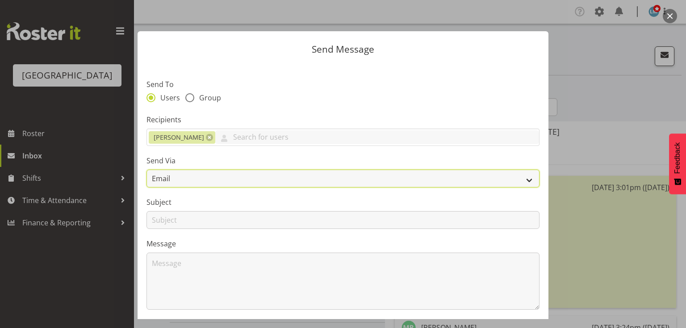
drag, startPoint x: 526, startPoint y: 179, endPoint x: 520, endPoint y: 180, distance: 5.9
click at [526, 179] on select "Email SMS" at bounding box center [343, 179] width 393 height 18
select select "sms"
click at [147, 170] on select "Email SMS" at bounding box center [343, 179] width 393 height 18
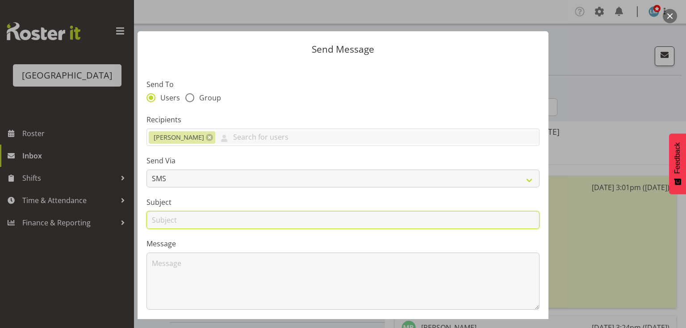
click at [160, 224] on input "text" at bounding box center [343, 220] width 393 height 18
type input "Shifts"
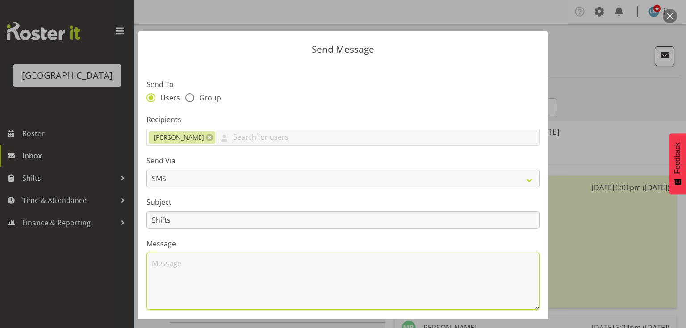
click at [195, 282] on textarea at bounding box center [343, 281] width 393 height 57
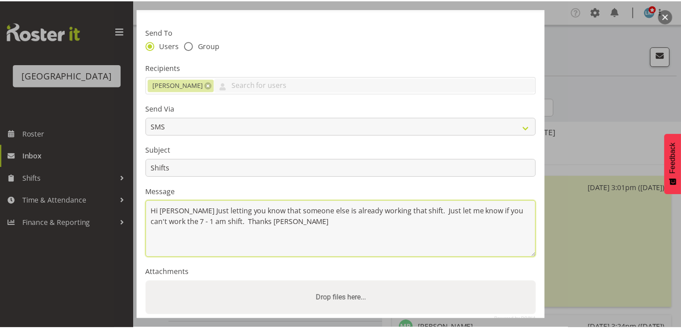
scroll to position [107, 0]
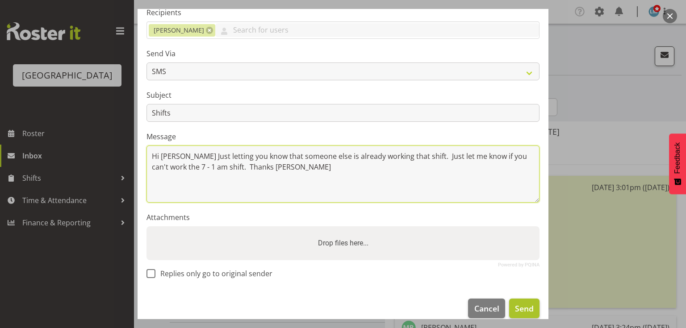
type textarea "Hi [PERSON_NAME] Just letting you know that someone else is already working tha…"
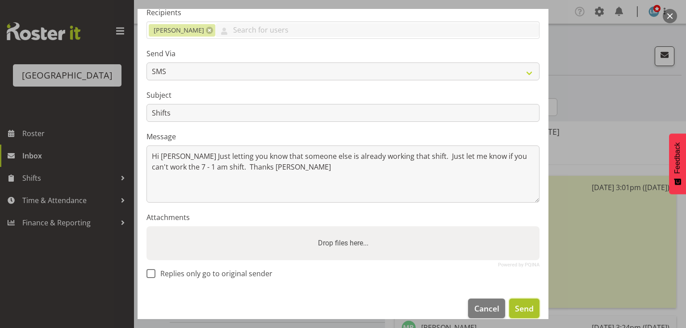
click at [515, 308] on span "Send" at bounding box center [524, 309] width 19 height 12
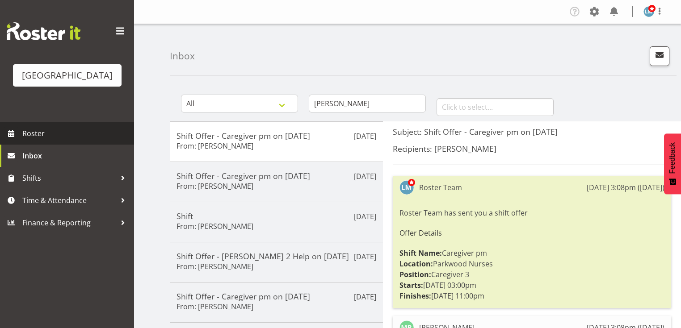
click at [35, 140] on span "Roster" at bounding box center [75, 133] width 107 height 13
